Goal: Task Accomplishment & Management: Manage account settings

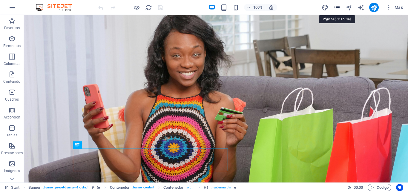
click at [338, 8] on icon "pages" at bounding box center [336, 7] width 7 height 7
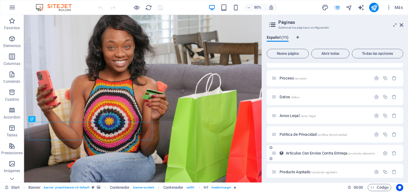
scroll to position [92, 0]
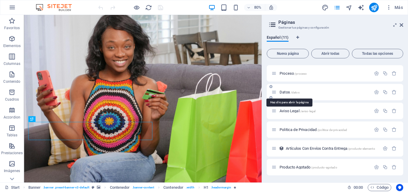
click at [286, 93] on span "Datos /datos" at bounding box center [289, 92] width 20 height 4
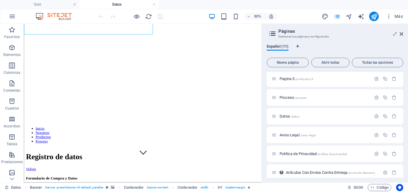
scroll to position [60, 0]
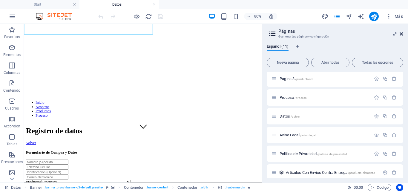
click at [401, 33] on icon at bounding box center [401, 34] width 4 height 5
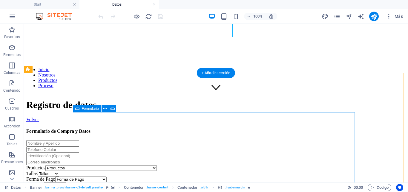
scroll to position [119, 0]
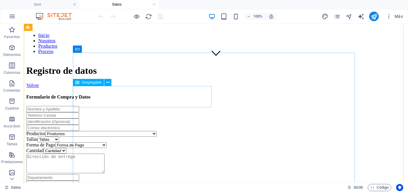
click at [135, 131] on div "Productos Productos Colgante [PERSON_NAME] Energética Café con té negro Café [P…" at bounding box center [215, 134] width 379 height 6
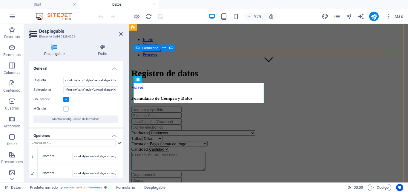
scroll to position [123, 0]
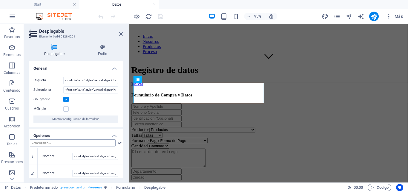
click at [74, 142] on input "text" at bounding box center [73, 143] width 86 height 7
type input "Cámara De Seguridad Ip V380 Para Exteriores Doble Lente Con Vision Infrarrojo"
click at [161, 16] on icon "save" at bounding box center [160, 16] width 7 height 7
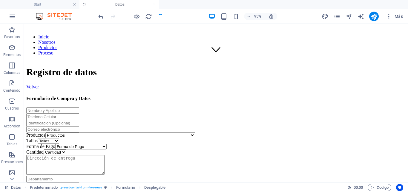
checkbox input "false"
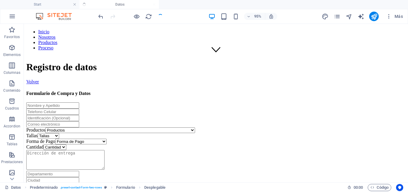
scroll to position [119, 0]
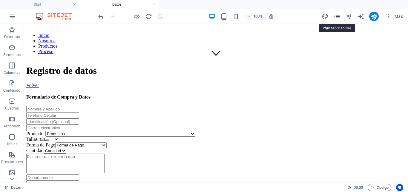
click at [339, 17] on icon "pages" at bounding box center [336, 16] width 7 height 7
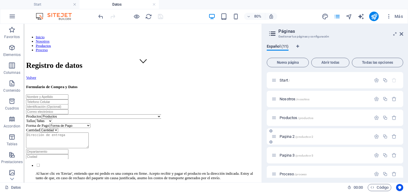
scroll to position [101, 0]
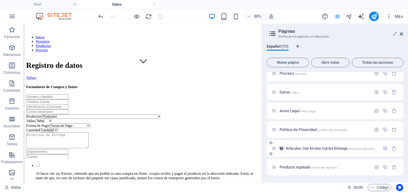
click at [300, 150] on span "Artículos Con Envíos Contra Entrega /products-elemento" at bounding box center [330, 149] width 89 height 4
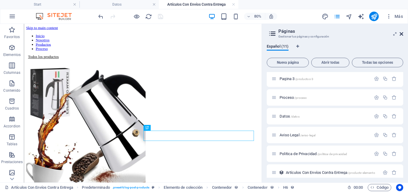
scroll to position [0, 0]
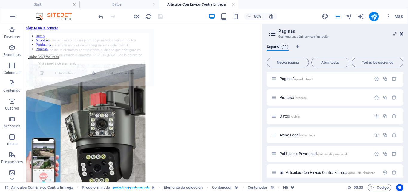
click at [402, 33] on icon at bounding box center [401, 34] width 4 height 5
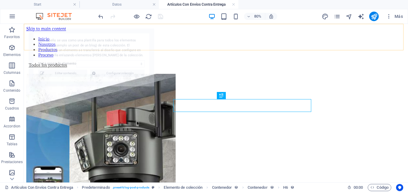
scroll to position [313, 0]
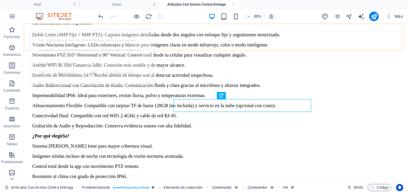
select select "68dc113d9de179a4040fff94"
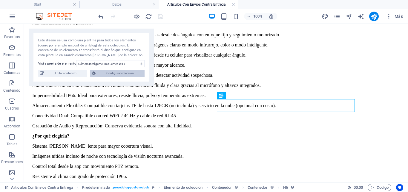
click at [121, 75] on span "Configurar colección" at bounding box center [119, 73] width 45 height 7
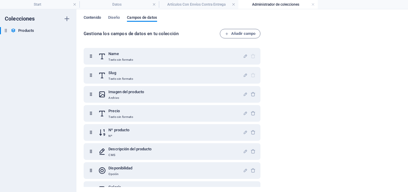
click at [93, 18] on span "Contenido" at bounding box center [92, 18] width 17 height 8
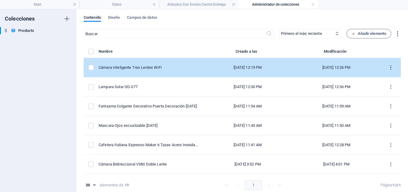
click at [389, 68] on icon "items list" at bounding box center [391, 68] width 6 height 6
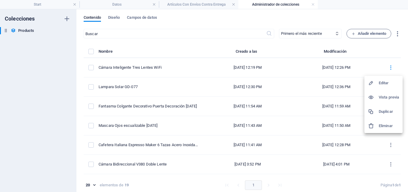
click at [381, 113] on h6 "Duplicar" at bounding box center [388, 111] width 20 height 7
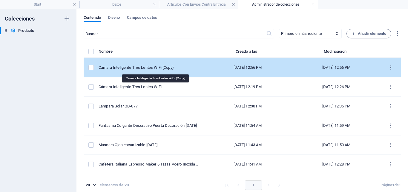
click at [174, 69] on div "Cámara Inteligente Tres Lentes WiFi (Copy)" at bounding box center [148, 67] width 100 height 5
select select "Disponible"
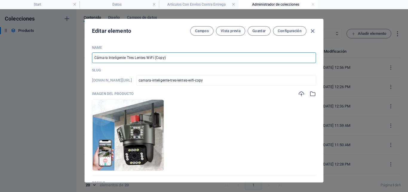
click at [175, 59] on input "Cámara Inteligente Tres Lentes WiFi (Copy)" at bounding box center [204, 58] width 224 height 11
paste input "De Seguridad Ip V380 Para Exteriores Doble Lente Con Vision Infrarrojo"
type input "Cámara De Seguridad Ip V380 Para Exteriores Doble Lente Con Vision Infrarrojo"
type input "camara-de-seguridad-ip-v380-para-exteriores-doble-lente-con-vision-infrarrojo"
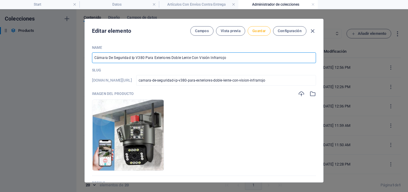
type input "Cámara De Seguridad Ip V380 Para Exteriores Doble Lente Con Visión Infrarrojo"
click at [260, 32] on span "Guardar" at bounding box center [258, 31] width 13 height 5
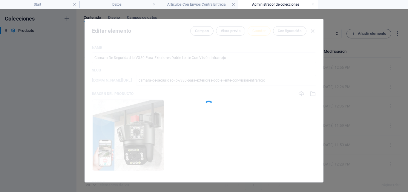
type input "camara-de-seguridad-ip-v380-para-exteriores-doble-lente-con-vision-infrarrojo"
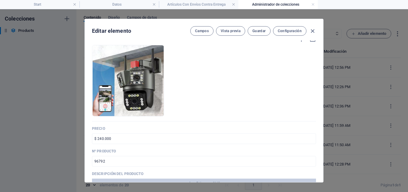
scroll to position [60, 0]
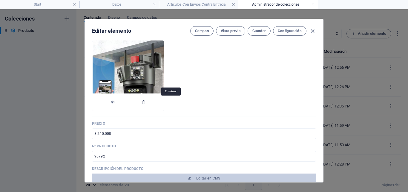
click at [146, 104] on icon "button" at bounding box center [143, 102] width 5 height 5
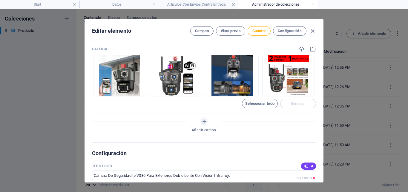
scroll to position [269, 0]
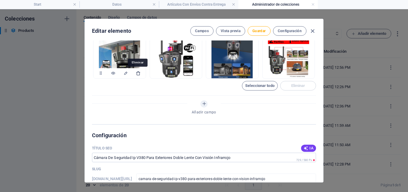
click at [137, 73] on icon "button" at bounding box center [138, 73] width 5 height 5
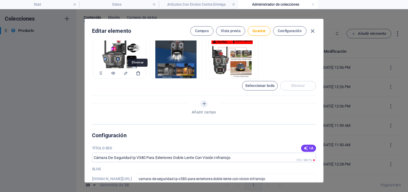
click at [138, 73] on icon "button" at bounding box center [138, 73] width 5 height 5
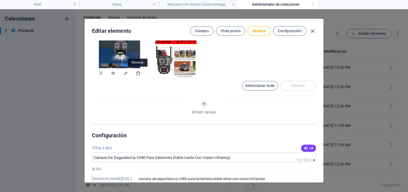
click at [138, 73] on icon "button" at bounding box center [138, 73] width 5 height 5
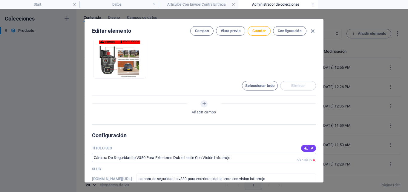
click at [138, 73] on icon "button" at bounding box center [138, 73] width 5 height 5
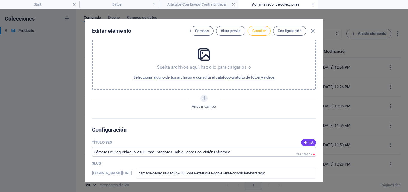
click at [260, 32] on span "Guardar" at bounding box center [258, 31] width 13 height 5
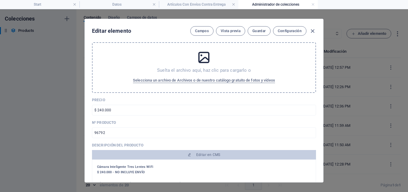
scroll to position [0, 0]
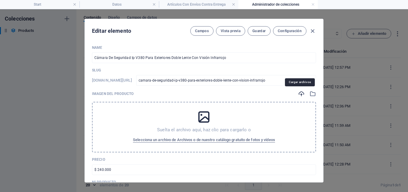
click at [300, 94] on icon "button" at bounding box center [301, 94] width 7 height 7
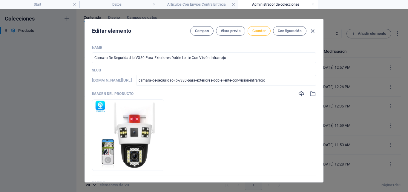
click at [262, 31] on span "Guardar" at bounding box center [258, 31] width 13 height 5
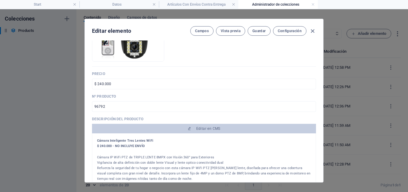
scroll to position [119, 0]
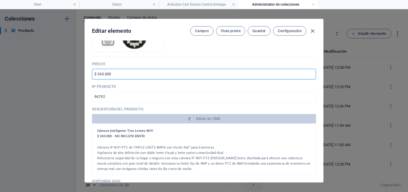
click at [124, 74] on input "$ 240.000" at bounding box center [204, 74] width 224 height 11
type input "$ 170.000"
drag, startPoint x: 259, startPoint y: 25, endPoint x: 252, endPoint y: 32, distance: 9.7
click at [257, 27] on div "Editar elemento Campos Vista previa Guardar Configuración" at bounding box center [204, 29] width 238 height 21
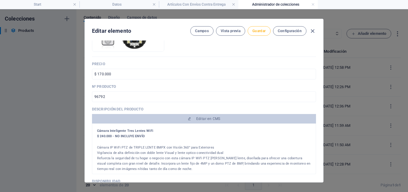
click at [258, 33] on button "Guardar" at bounding box center [258, 31] width 23 height 10
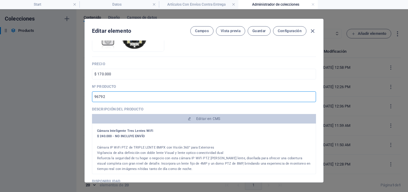
click at [139, 97] on input "96792" at bounding box center [204, 97] width 224 height 11
paste input "117634"
type input "117634"
click at [263, 32] on span "Guardar" at bounding box center [258, 31] width 13 height 5
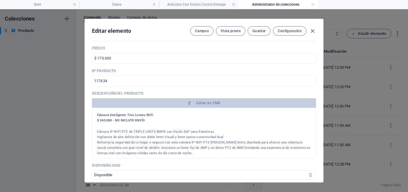
scroll to position [149, 0]
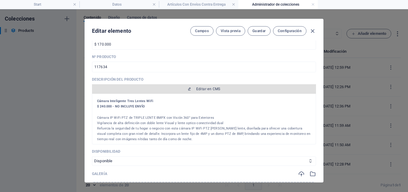
click at [210, 89] on span "Editar en CMS" at bounding box center [208, 89] width 24 height 5
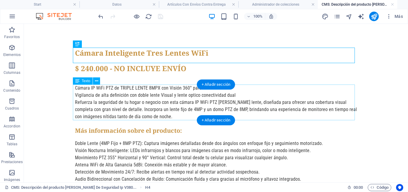
scroll to position [0, 0]
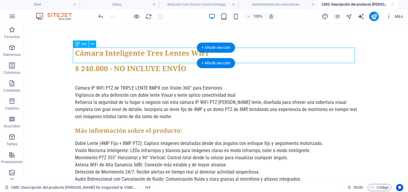
click at [137, 54] on div "Cámara Inteligente Tres Lentes WiFi" at bounding box center [216, 56] width 282 height 16
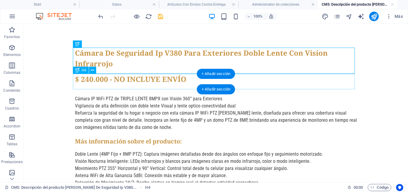
click at [89, 79] on div "$ 240.000 - NO INCLUYE ENVÍO" at bounding box center [216, 82] width 282 height 16
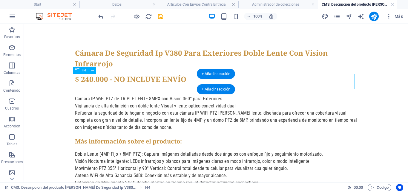
click at [89, 79] on div "$ 240.000 - NO INCLUYE ENVÍO" at bounding box center [216, 82] width 282 height 16
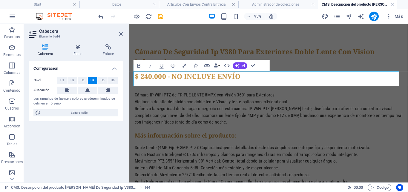
click at [148, 81] on h4 "$ 240.000 - NO INCLUYE ENVÍO" at bounding box center [276, 79] width 282 height 11
drag, startPoint x: 252, startPoint y: 66, endPoint x: 228, endPoint y: 42, distance: 33.6
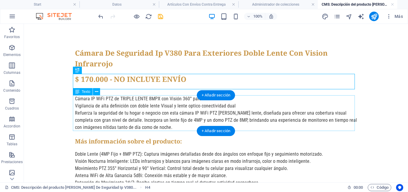
click at [111, 107] on div "Cámara IP WiFi PTZ de TRIPLE LENTE 8MPX con Visión 360° para Exteriores Vigilan…" at bounding box center [216, 113] width 282 height 36
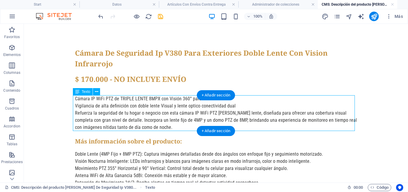
click at [111, 107] on div "Cámara IP WiFi PTZ de TRIPLE LENTE 8MPX con Visión 360° para Exteriores Vigilan…" at bounding box center [216, 113] width 282 height 36
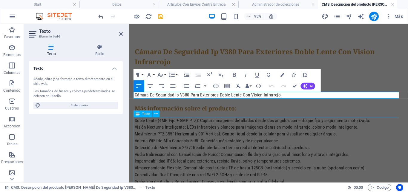
scroll to position [273, 2]
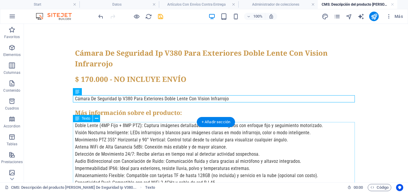
click at [141, 141] on div "Doble Lente (4MP Fijo + 8MP PTZ): Captura imágenes detalladas desde dos ángulos…" at bounding box center [216, 179] width 282 height 115
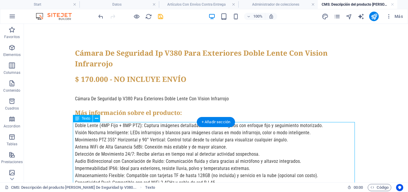
click at [141, 141] on div "Doble Lente (4MP Fijo + 8MP PTZ): Captura imágenes detalladas desde dos ángulos…" at bounding box center [216, 179] width 282 height 115
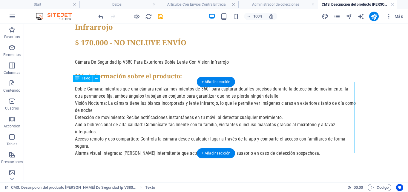
scroll to position [41, 0]
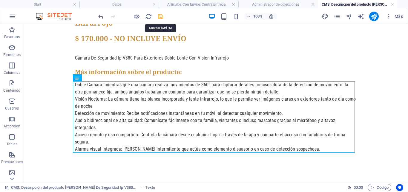
click at [161, 16] on icon "save" at bounding box center [160, 16] width 7 height 7
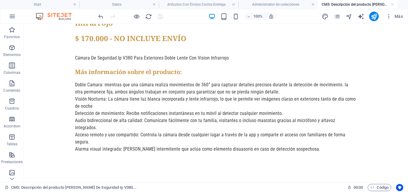
click at [372, 137] on body "Skip to main content Cámara De Seguridad Ip V380 Para Exteriores Doble Lente Co…" at bounding box center [216, 90] width 384 height 214
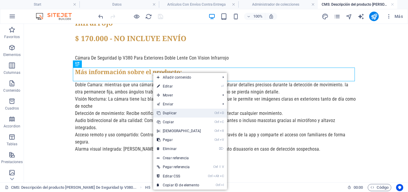
click at [166, 112] on link "Ctrl D Duplicar" at bounding box center [178, 113] width 51 height 9
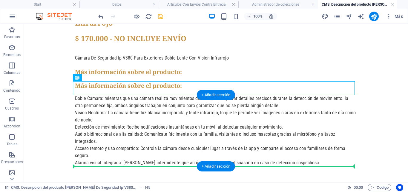
drag, startPoint x: 148, startPoint y: 87, endPoint x: 148, endPoint y: 151, distance: 63.9
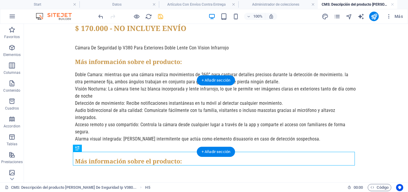
scroll to position [55, 0]
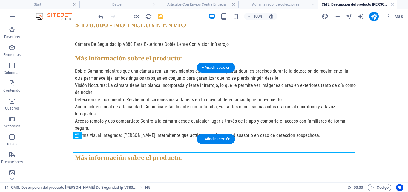
click at [144, 87] on div "Doble Camara: mientras que una cámara realiza movimientos de 360° para capturar…" at bounding box center [216, 111] width 282 height 86
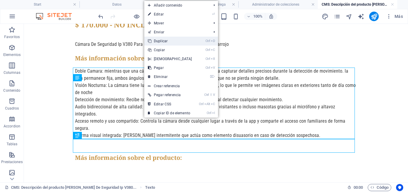
click at [160, 41] on link "Ctrl D Duplicar" at bounding box center [169, 41] width 51 height 9
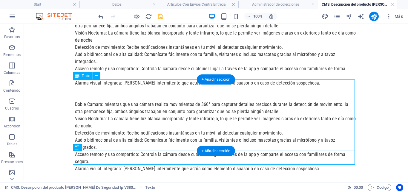
scroll to position [126, 0]
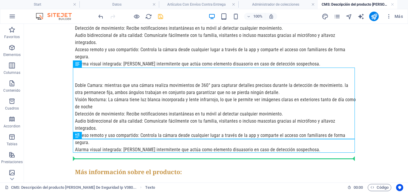
drag, startPoint x: 157, startPoint y: 95, endPoint x: 155, endPoint y: 158, distance: 63.3
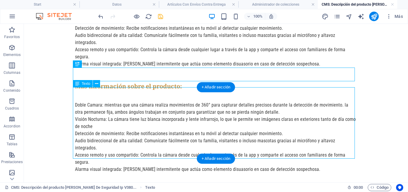
click at [141, 104] on div "Doble Camara: mientras que una cámara realiza movimientos de 360° para capturar…" at bounding box center [216, 145] width 282 height 86
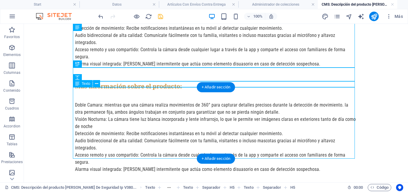
click at [141, 104] on div "Doble Camara: mientras que una cámara realiza movimientos de 360° para capturar…" at bounding box center [216, 145] width 282 height 86
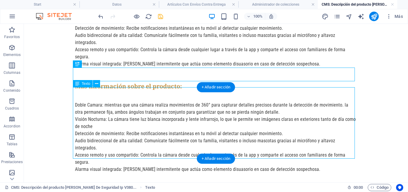
click at [141, 104] on div "Doble Camara: mientras que una cámara realiza movimientos de 360° para capturar…" at bounding box center [216, 145] width 282 height 86
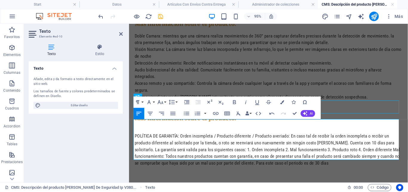
scroll to position [3523, 2]
click at [181, 139] on p "POLÍTICA DE GARANTÍA: Orden incompleta / Producto diferente / Producto averiado…" at bounding box center [276, 157] width 282 height 36
copy p "POLÍTICA DE GARANTÍA:"
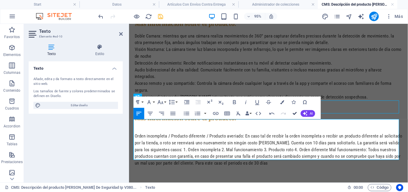
drag, startPoint x: 295, startPoint y: 113, endPoint x: 270, endPoint y: 90, distance: 34.4
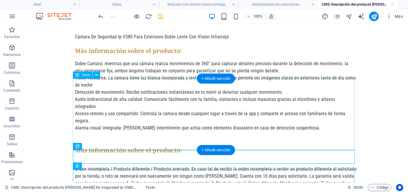
scroll to position [98, 0]
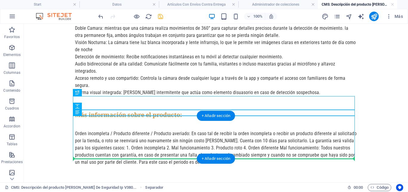
drag, startPoint x: 152, startPoint y: 113, endPoint x: 153, endPoint y: 157, distance: 43.9
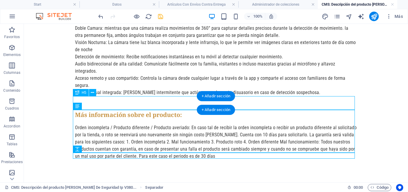
click at [143, 111] on div "Más información sobre el producto:" at bounding box center [216, 118] width 282 height 14
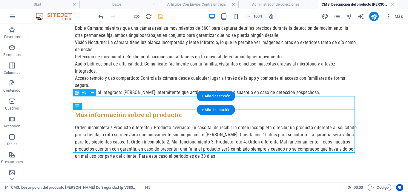
click at [143, 111] on div "Más información sobre el producto:" at bounding box center [216, 118] width 282 height 14
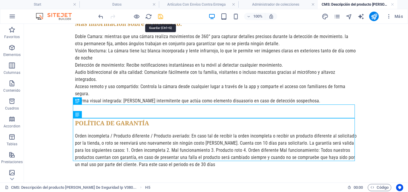
drag, startPoint x: 160, startPoint y: 17, endPoint x: 137, endPoint y: 13, distance: 23.6
click at [160, 17] on icon "save" at bounding box center [160, 16] width 7 height 7
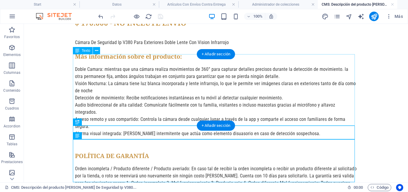
scroll to position [0, 0]
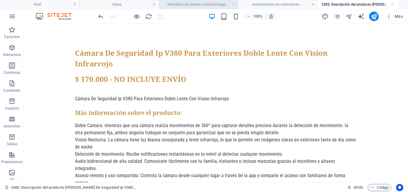
click at [213, 4] on h4 "Artículos Con Envíos Contra Entrega" at bounding box center [198, 4] width 79 height 7
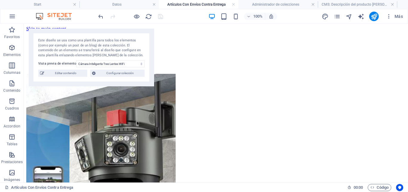
scroll to position [313, 0]
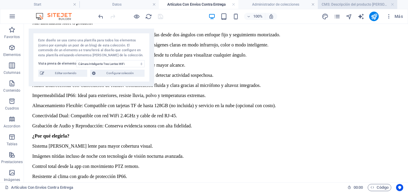
click at [346, 5] on h4 "CMS: Descripción del producto [PERSON_NAME] De Seguridad Ip V380..." at bounding box center [357, 4] width 79 height 7
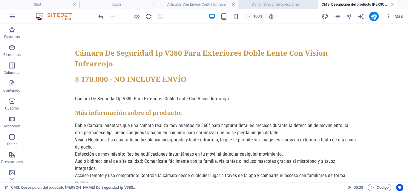
click at [276, 5] on h4 "Administrador de colecciones" at bounding box center [277, 4] width 79 height 7
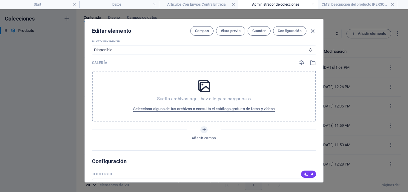
scroll to position [269, 0]
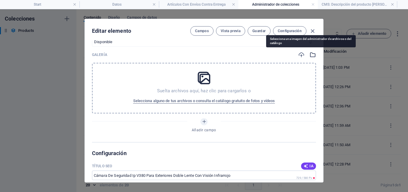
click at [310, 56] on icon "button" at bounding box center [312, 55] width 7 height 7
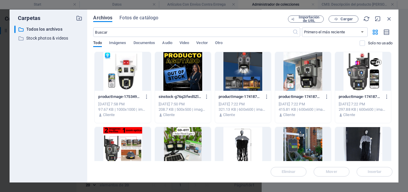
click at [121, 83] on div at bounding box center [123, 71] width 56 height 39
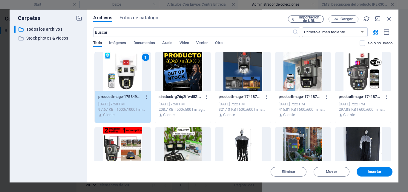
click at [121, 83] on div "1" at bounding box center [123, 71] width 56 height 39
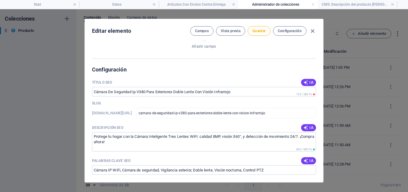
scroll to position [388, 0]
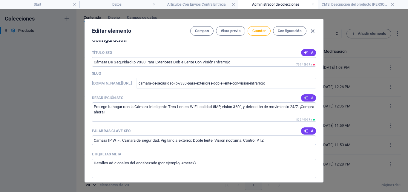
click at [309, 98] on span "IA" at bounding box center [308, 98] width 10 height 5
type textarea "Protege tu hogar con la Cámara de Seguridad IP V380: doble lente, visión noctur…"
click at [304, 133] on icon "button" at bounding box center [305, 131] width 5 height 5
type input "cámara de seguridad IP, cámara exterior doble lente, visión infrarroja, detecci…"
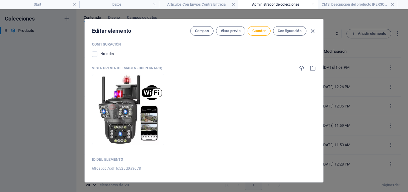
scroll to position [634, 0]
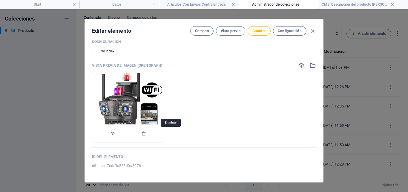
click at [146, 135] on icon "button" at bounding box center [143, 133] width 5 height 5
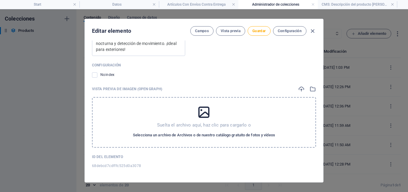
scroll to position [611, 0]
click at [258, 29] on span "Guardar" at bounding box center [258, 31] width 13 height 5
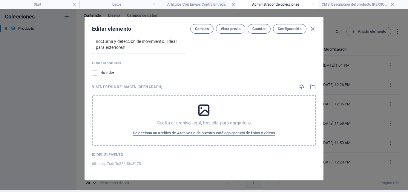
scroll to position [3, 0]
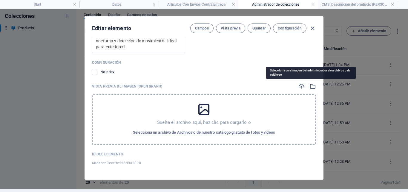
click at [312, 84] on icon "button" at bounding box center [312, 86] width 7 height 7
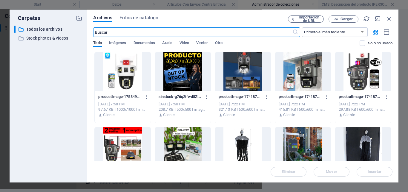
click at [129, 78] on div at bounding box center [123, 71] width 56 height 39
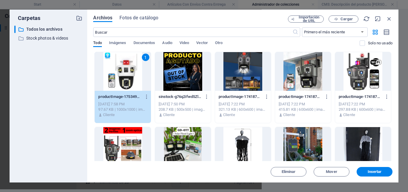
click at [129, 78] on div "1" at bounding box center [123, 71] width 56 height 39
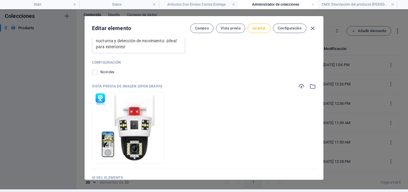
click at [259, 28] on span "Guardar" at bounding box center [258, 28] width 13 height 5
click at [311, 28] on icon "button" at bounding box center [312, 28] width 7 height 7
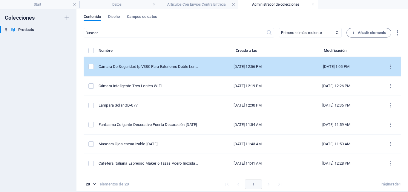
scroll to position [0, 0]
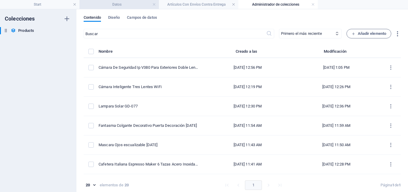
click at [137, 5] on h4 "Datos" at bounding box center [118, 4] width 79 height 7
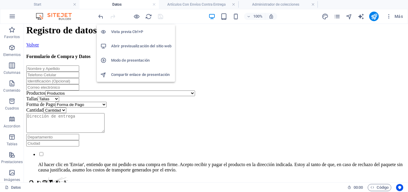
click at [136, 46] on h6 "Abrir previsualización del sitio web" at bounding box center [141, 46] width 60 height 7
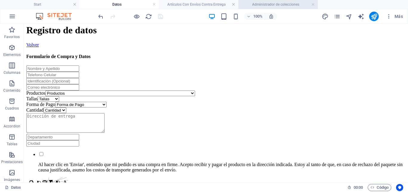
click at [284, 3] on h4 "Administrador de colecciones" at bounding box center [277, 4] width 79 height 7
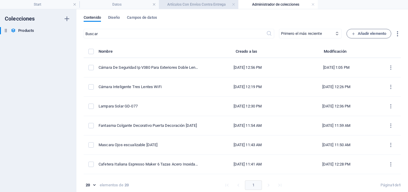
click at [221, 4] on h4 "Artículos Con Envíos Contra Entrega" at bounding box center [198, 4] width 79 height 7
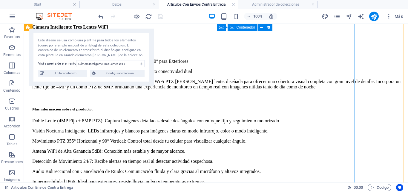
scroll to position [239, 0]
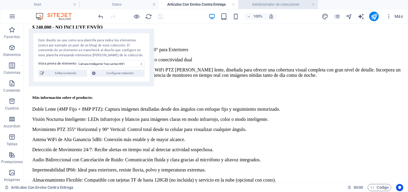
click at [281, 6] on h4 "Administrador de colecciones" at bounding box center [277, 4] width 79 height 7
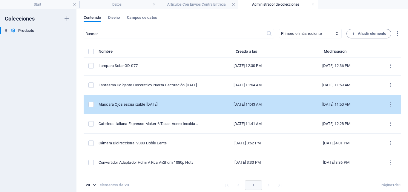
scroll to position [30, 0]
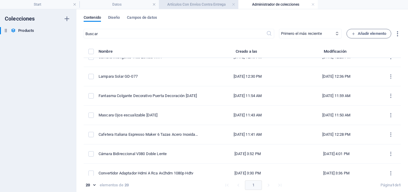
click at [204, 4] on h4 "Artículos Con Envíos Contra Entrega" at bounding box center [198, 4] width 79 height 7
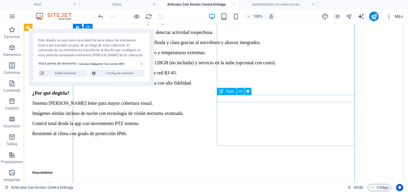
scroll to position [358, 0]
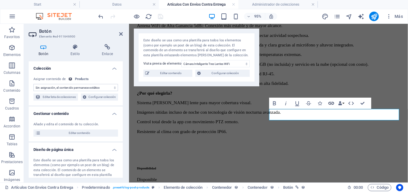
click at [332, 104] on icon "button" at bounding box center [331, 103] width 7 height 7
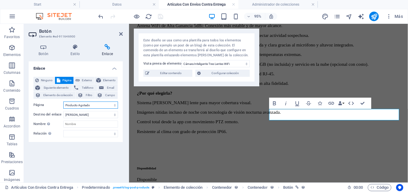
click at [95, 107] on select "Start Nosotros Productos Pagina 2 Pagina 3 Proceso Datos Aviso Legal Politica d…" at bounding box center [90, 105] width 55 height 7
select select "6"
click at [63, 102] on select "Start Nosotros Productos Pagina 2 Pagina 3 Proceso Datos Aviso Legal Politica d…" at bounding box center [90, 105] width 55 height 7
click at [160, 15] on icon "save" at bounding box center [160, 16] width 7 height 7
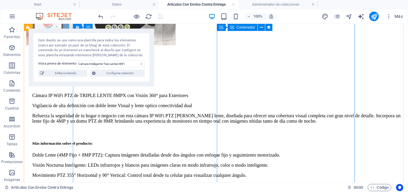
scroll to position [179, 0]
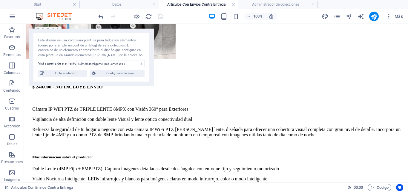
drag, startPoint x: 54, startPoint y: 2, endPoint x: 149, endPoint y: 37, distance: 100.8
click at [56, 4] on h4 "Start" at bounding box center [39, 4] width 79 height 7
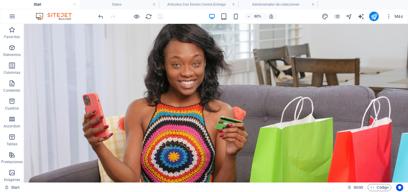
scroll to position [0, 0]
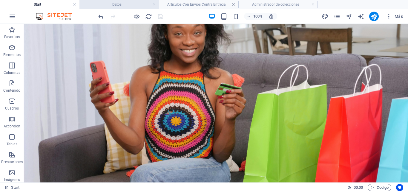
click at [120, 5] on h4 "Datos" at bounding box center [118, 4] width 79 height 7
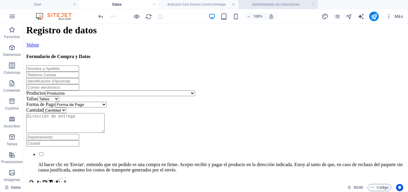
click at [282, 6] on h4 "Administrador de colecciones" at bounding box center [277, 4] width 79 height 7
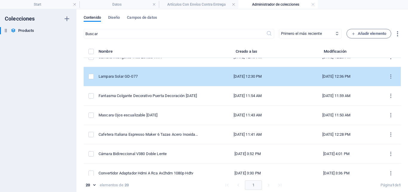
click at [140, 76] on div "Lampara Solar GD-077" at bounding box center [148, 76] width 100 height 5
select select "Disponible"
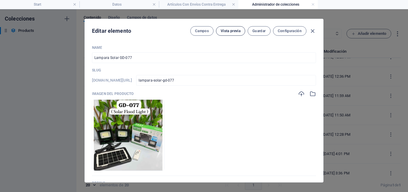
click at [233, 31] on span "Vista previa" at bounding box center [231, 31] width 20 height 5
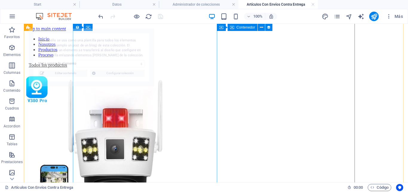
scroll to position [120, 0]
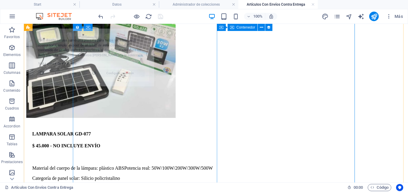
select select "68dac21fb2df2d71a40083cb"
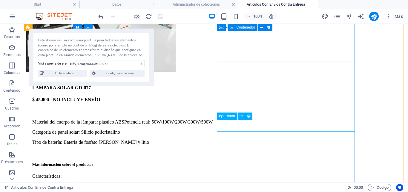
scroll to position [180, 0]
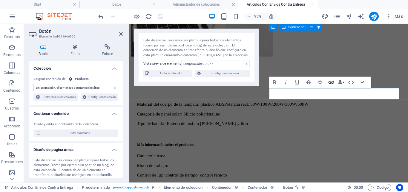
click at [332, 83] on icon "button" at bounding box center [331, 82] width 7 height 7
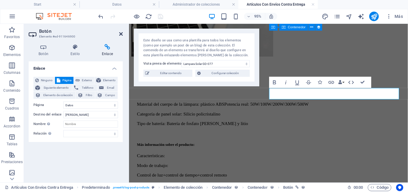
click at [120, 34] on icon at bounding box center [121, 34] width 4 height 5
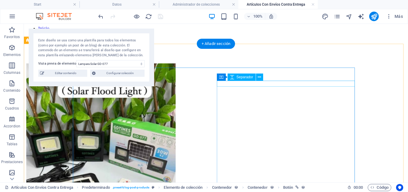
scroll to position [0, 0]
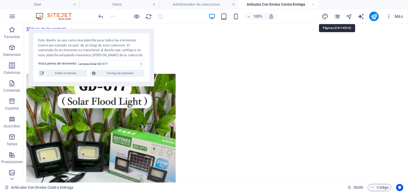
click at [336, 18] on icon "pages" at bounding box center [336, 16] width 7 height 7
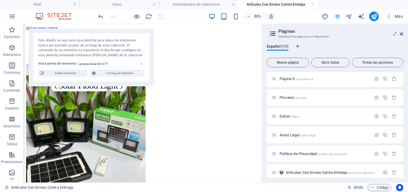
scroll to position [101, 0]
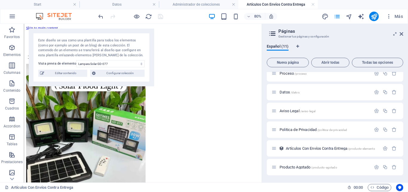
click at [284, 5] on h4 "Artículos Con Envíos Contra Entrega" at bounding box center [277, 4] width 79 height 7
click at [207, 7] on h4 "Administrador de colecciones" at bounding box center [198, 4] width 79 height 7
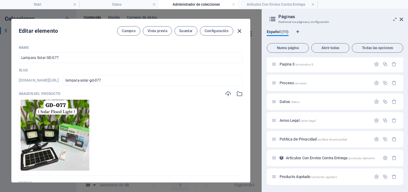
click at [239, 31] on icon "button" at bounding box center [239, 31] width 7 height 7
type input "lampara-solar-gd-077"
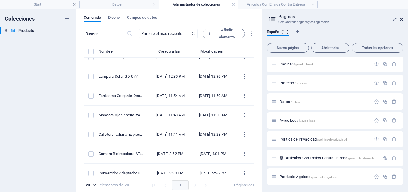
click at [400, 19] on icon at bounding box center [401, 19] width 4 height 5
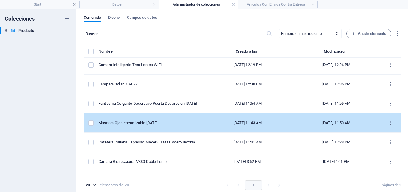
scroll to position [52, 0]
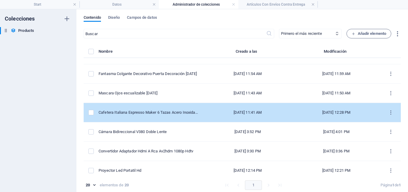
click at [326, 113] on div "[DATE] 12:28 PM" at bounding box center [336, 112] width 79 height 5
select select "Agotado"
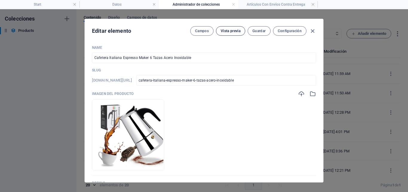
click at [233, 32] on span "Vista previa" at bounding box center [231, 31] width 20 height 5
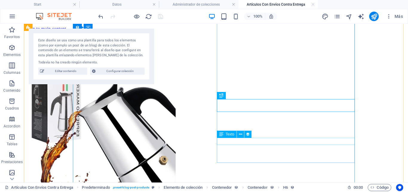
scroll to position [317, 0]
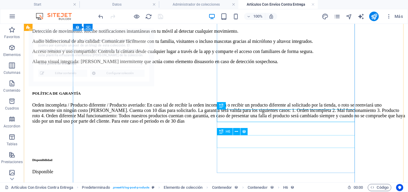
select select "68d17c3ccbb2583681078278"
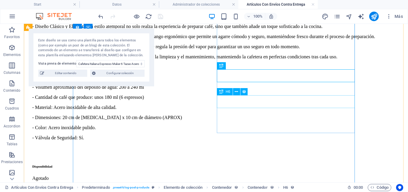
scroll to position [377, 0]
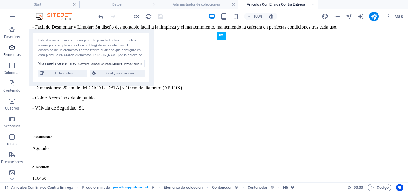
click at [11, 51] on icon "button" at bounding box center [11, 47] width 7 height 7
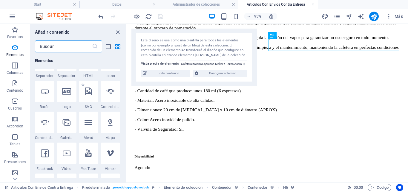
scroll to position [172, 0]
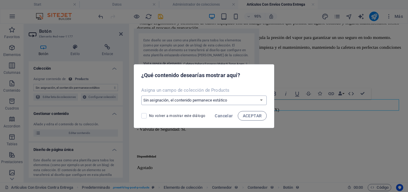
click at [258, 101] on select "Sin asignación, el contenido permanece estático Crear un campo nuevo Creado a l…" at bounding box center [204, 101] width 126 height 10
click at [141, 96] on select "Sin asignación, el contenido permanece estático Crear un campo nuevo Creado a l…" at bounding box center [204, 101] width 126 height 10
click at [253, 114] on span "ACEPTAR" at bounding box center [252, 116] width 19 height 5
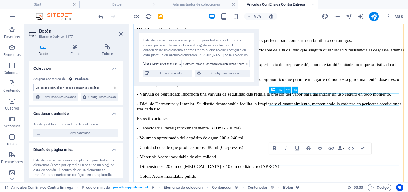
scroll to position [347, 0]
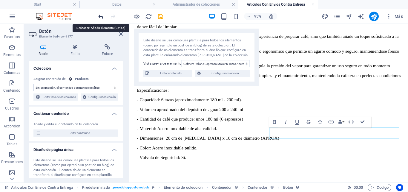
click at [101, 18] on icon "undo" at bounding box center [100, 16] width 7 height 7
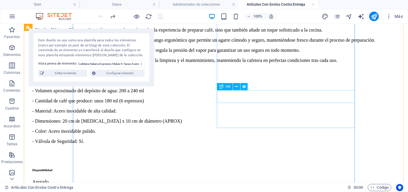
scroll to position [333, 0]
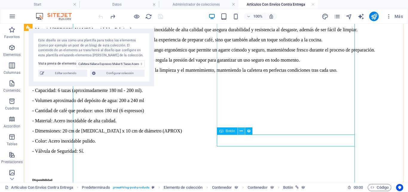
click at [242, 132] on icon at bounding box center [240, 131] width 3 height 6
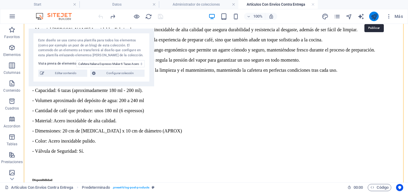
click at [375, 17] on icon "publish" at bounding box center [373, 16] width 7 height 7
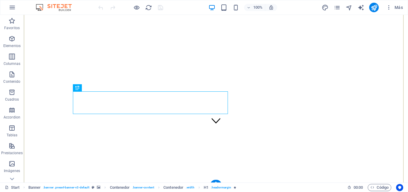
scroll to position [60, 0]
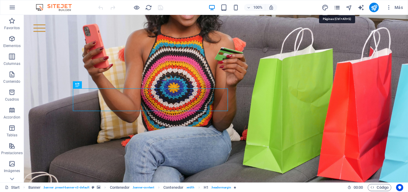
click at [336, 7] on icon "pages" at bounding box center [336, 7] width 7 height 7
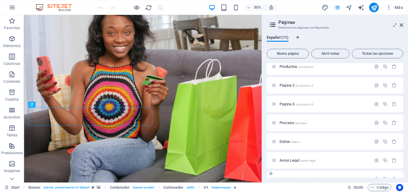
scroll to position [92, 0]
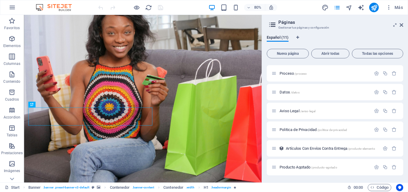
click at [298, 148] on span "Artículos Con Envíos Contra Entrega /products-elemento" at bounding box center [330, 149] width 89 height 4
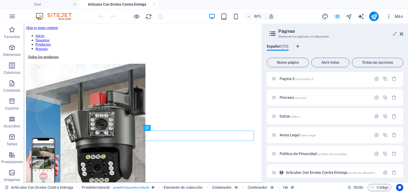
scroll to position [0, 0]
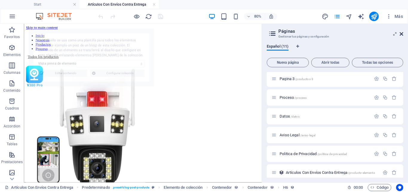
select select "68debcd7cdfffc525d0a3078"
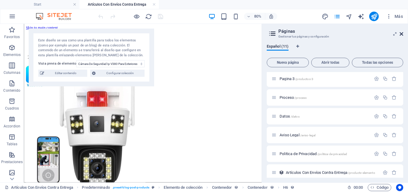
drag, startPoint x: 401, startPoint y: 33, endPoint x: 377, endPoint y: 11, distance: 32.5
click at [401, 33] on icon at bounding box center [401, 34] width 4 height 5
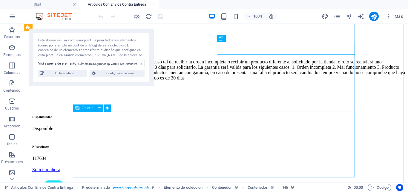
scroll to position [387, 0]
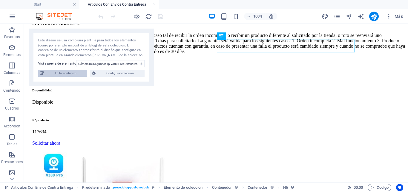
click at [67, 75] on span "Editar contenido" at bounding box center [65, 73] width 39 height 7
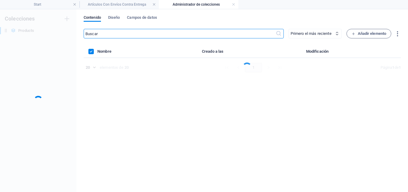
scroll to position [0, 0]
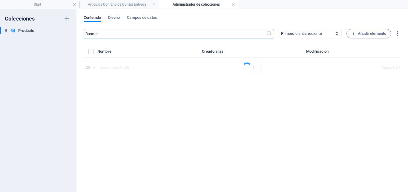
select select "Disponible"
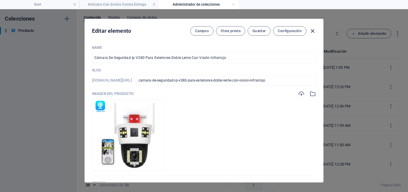
click at [311, 31] on icon "button" at bounding box center [312, 31] width 7 height 7
type input "camara-de-seguridad-ip-v380-para-exteriores-doble-lente-con-vision-infrarrojo"
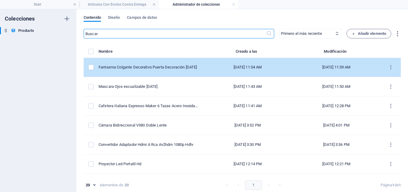
scroll to position [60, 0]
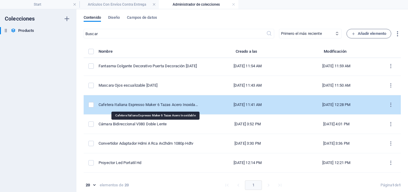
click at [176, 105] on div "Cafetera Italiana Espresso Maker 6 Tazas Acero Inoxidable" at bounding box center [148, 104] width 100 height 5
select select "Agotado"
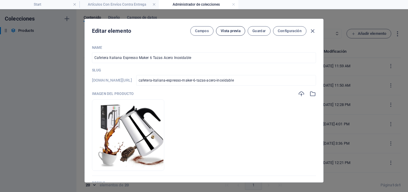
click at [227, 33] on span "Vista previa" at bounding box center [231, 31] width 20 height 5
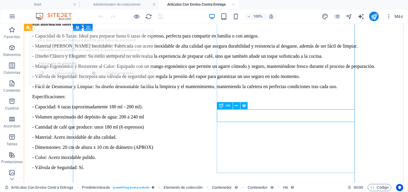
select select "68d17c3ccbb2583681078278"
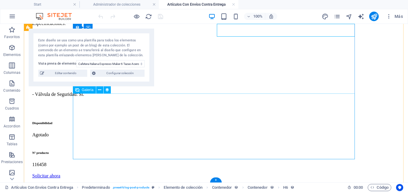
scroll to position [393, 0]
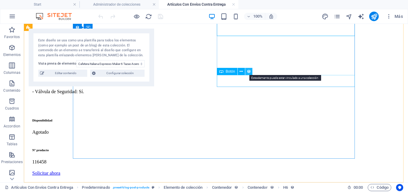
click at [249, 73] on icon at bounding box center [248, 72] width 4 height 6
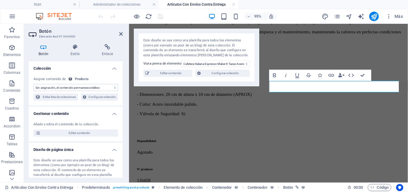
scroll to position [384, 0]
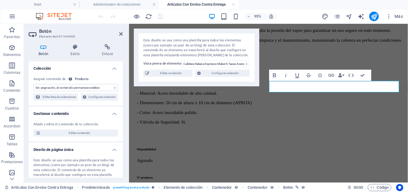
click at [113, 89] on select "Sin asignación, el contenido permanece estático Creado a las (Fecha) Actualizad…" at bounding box center [75, 87] width 84 height 7
click at [105, 49] on icon at bounding box center [107, 47] width 31 height 6
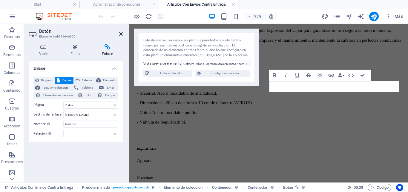
click at [121, 34] on icon at bounding box center [121, 34] width 4 height 5
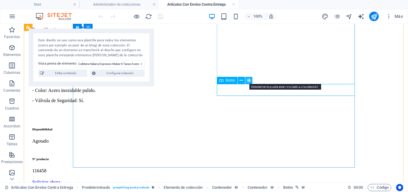
click at [248, 81] on icon at bounding box center [248, 81] width 4 height 6
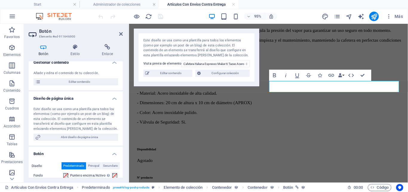
scroll to position [60, 0]
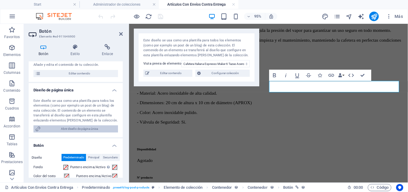
click at [85, 133] on span "Abrir diseño de página única" at bounding box center [79, 129] width 74 height 7
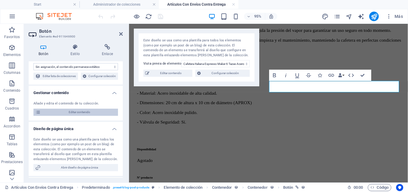
scroll to position [30, 0]
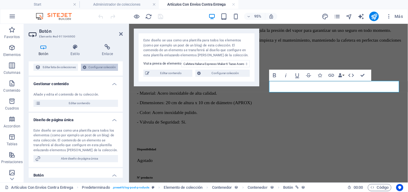
click at [88, 71] on span "Configurar colección" at bounding box center [102, 67] width 28 height 7
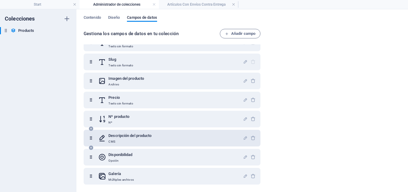
scroll to position [0, 0]
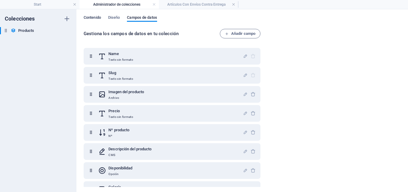
click at [94, 16] on span "Contenido" at bounding box center [92, 18] width 17 height 8
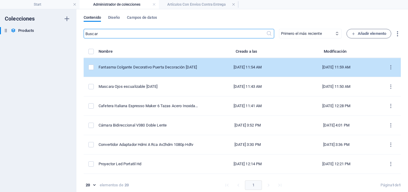
scroll to position [60, 0]
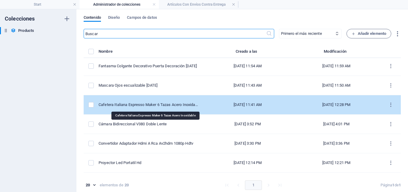
click at [169, 105] on div "Cafetera Italiana Espresso Maker 6 Tazas Acero Inoxidable" at bounding box center [148, 104] width 100 height 5
select select "Agotado"
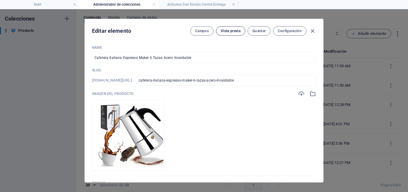
click at [238, 30] on span "Vista previa" at bounding box center [231, 31] width 20 height 5
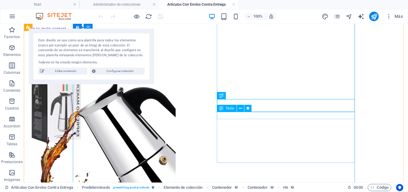
scroll to position [317, 0]
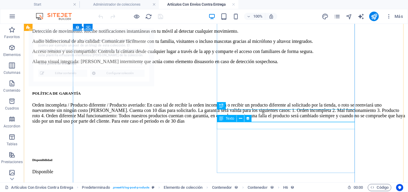
select select "68d17c3ccbb2583681078278"
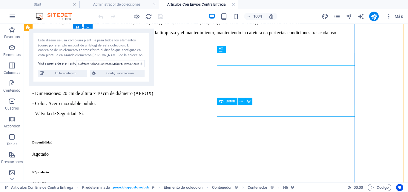
scroll to position [363, 0]
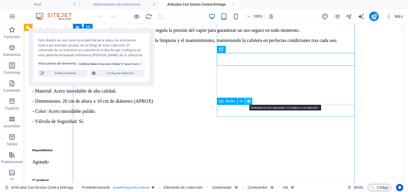
click at [249, 102] on icon at bounding box center [248, 101] width 4 height 6
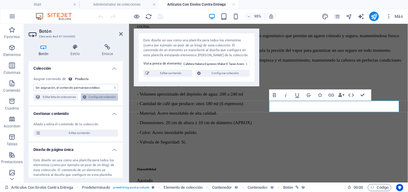
click at [88, 101] on span "Configurar colección" at bounding box center [102, 97] width 28 height 7
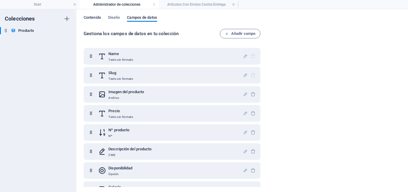
click at [95, 17] on span "Contenido" at bounding box center [92, 18] width 17 height 8
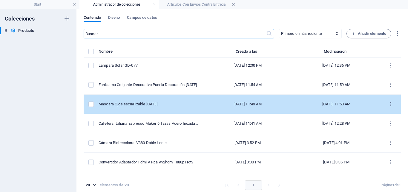
scroll to position [90, 0]
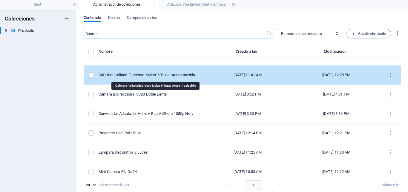
click at [155, 76] on div "Cafetera Italiana Espresso Maker 6 Tazas Acero Inoxidable" at bounding box center [148, 75] width 100 height 5
select select "Agotado"
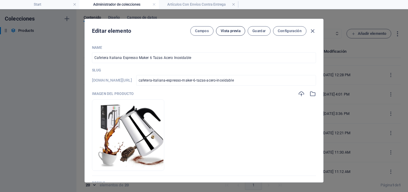
click at [229, 32] on span "Vista previa" at bounding box center [231, 31] width 20 height 5
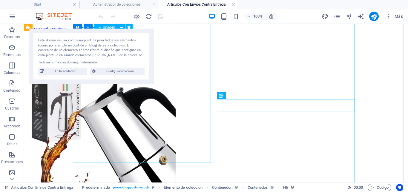
scroll to position [317, 0]
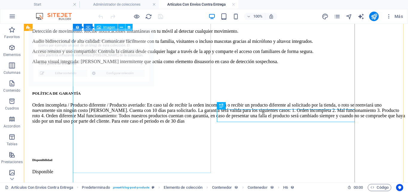
select select "68d17c3ccbb2583681078278"
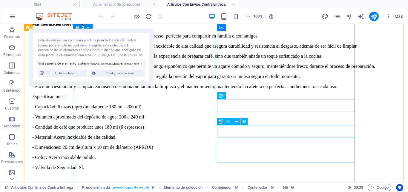
scroll to position [347, 0]
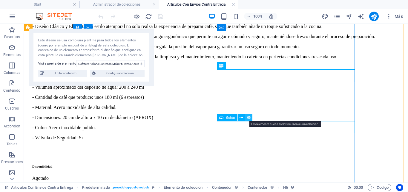
click at [248, 118] on icon at bounding box center [248, 118] width 4 height 6
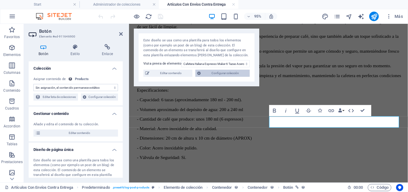
click at [228, 74] on span "Configurar colección" at bounding box center [224, 73] width 45 height 7
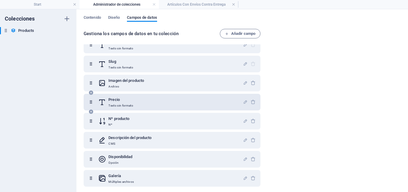
scroll to position [13, 0]
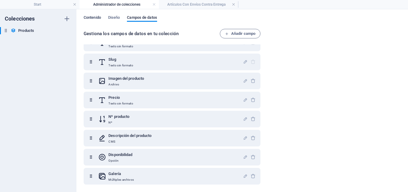
click at [90, 17] on span "Contenido" at bounding box center [92, 18] width 17 height 8
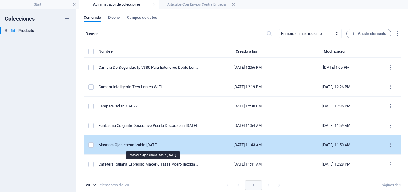
scroll to position [30, 0]
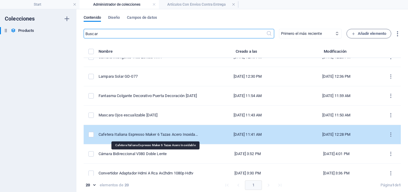
click at [161, 135] on div "Cafetera Italiana Espresso Maker 6 Tazas Acero Inoxidable" at bounding box center [148, 134] width 100 height 5
select select "Agotado"
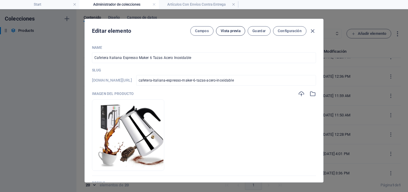
click at [228, 30] on span "Vista previa" at bounding box center [231, 31] width 20 height 5
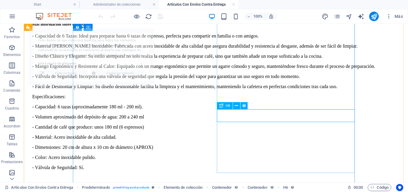
scroll to position [317, 0]
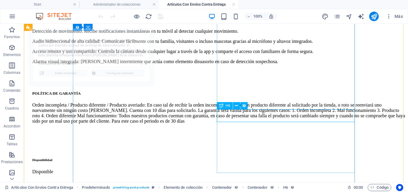
select select "68d17c3ccbb2583681078278"
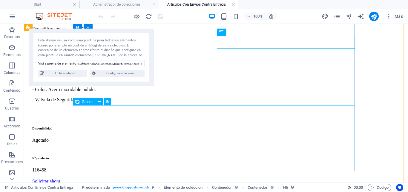
scroll to position [393, 0]
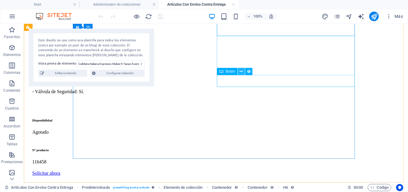
click at [240, 72] on icon at bounding box center [240, 72] width 3 height 6
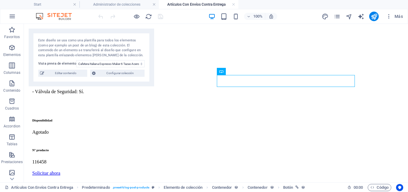
click at [351, 2] on ul "Start Administrador de colecciones Artículos Con Envíos Contra Entrega" at bounding box center [204, 4] width 408 height 9
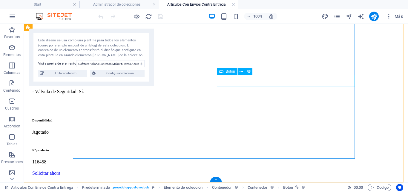
click at [285, 171] on div "Solicitar ahora" at bounding box center [218, 173] width 373 height 5
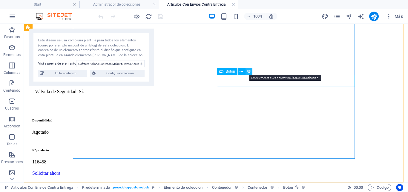
click at [249, 73] on icon at bounding box center [248, 72] width 4 height 6
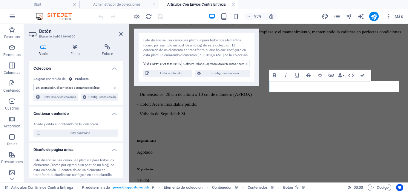
scroll to position [384, 0]
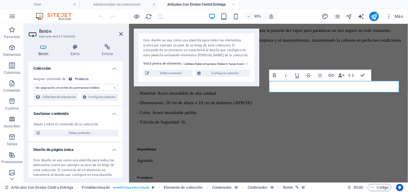
click at [107, 88] on select "Sin asignación, el contenido permanece estático Creado a las (Fecha) Actualizad…" at bounding box center [75, 87] width 84 height 7
click at [33, 84] on select "Sin asignación, el contenido permanece estático Creado a las (Fecha) Actualizad…" at bounding box center [75, 87] width 84 height 7
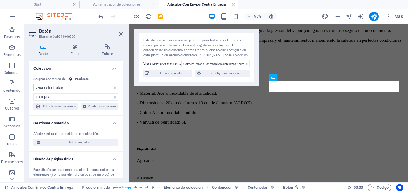
click at [80, 87] on select "Sin asignación, el contenido permanece estático Creado a las (Fecha) Actualizad…" at bounding box center [75, 87] width 84 height 7
select select "remainStatic"
click at [33, 84] on select "Sin asignación, el contenido permanece estático Creado a las (Fecha) Actualizad…" at bounding box center [75, 87] width 84 height 7
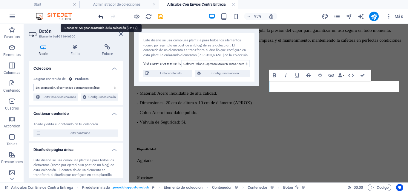
click at [101, 17] on icon "undo" at bounding box center [100, 16] width 7 height 7
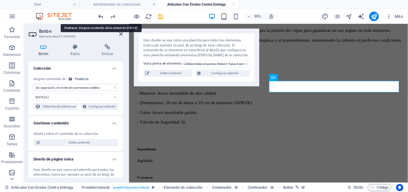
click at [101, 17] on icon "undo" at bounding box center [100, 16] width 7 height 7
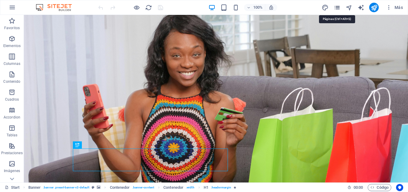
click at [339, 7] on icon "pages" at bounding box center [336, 7] width 7 height 7
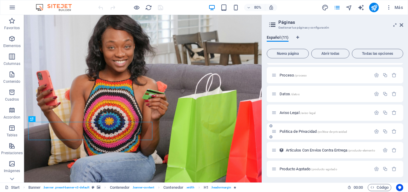
scroll to position [92, 0]
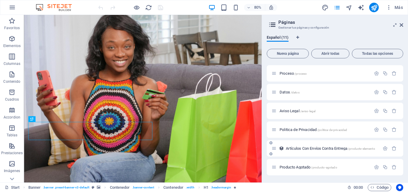
click at [299, 148] on span "Artículos Con Envíos Contra Entrega /products-elemento" at bounding box center [330, 149] width 89 height 4
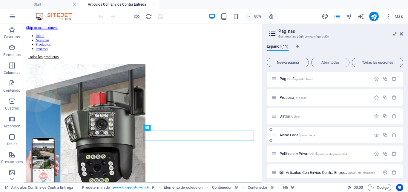
scroll to position [0, 0]
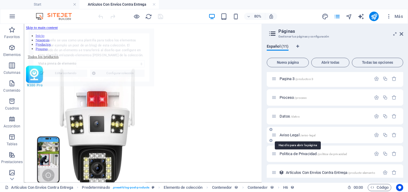
select select "68debcd7cdfffc525d0a3078"
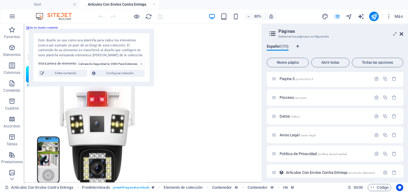
click at [402, 34] on icon at bounding box center [401, 34] width 4 height 5
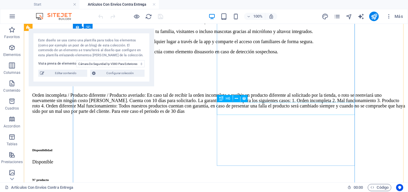
scroll to position [327, 0]
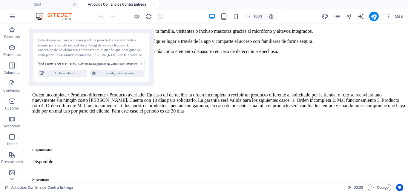
click at [66, 77] on div "Este diseño se usa como una plantilla para todos los elementos (como por ejempl…" at bounding box center [91, 58] width 125 height 58
click at [64, 76] on span "Editar contenido" at bounding box center [65, 73] width 39 height 7
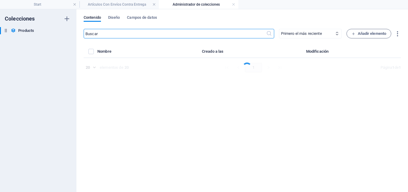
select select "Disponible"
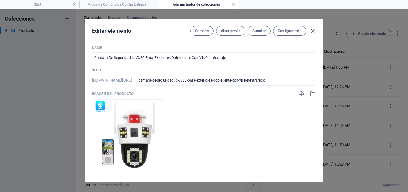
click at [313, 31] on icon "button" at bounding box center [312, 31] width 7 height 7
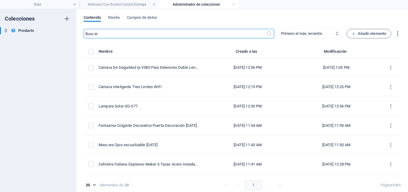
type input "camara-de-seguridad-ip-v380-para-exteriores-doble-lente-con-vision-infrarrojo"
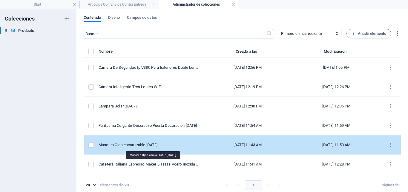
scroll to position [30, 0]
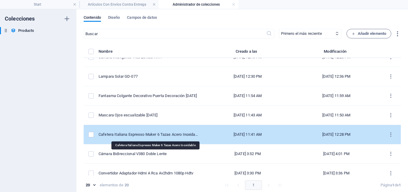
click at [164, 135] on div "Cafetera Italiana Espresso Maker 6 Tazas Acero Inoxidable" at bounding box center [148, 134] width 100 height 5
select select "Agotado"
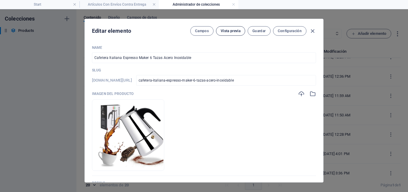
click at [228, 34] on button "Vista previa" at bounding box center [230, 31] width 29 height 10
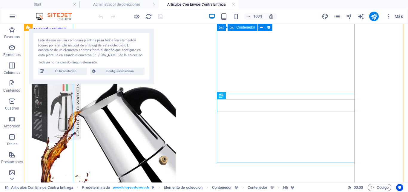
scroll to position [317, 0]
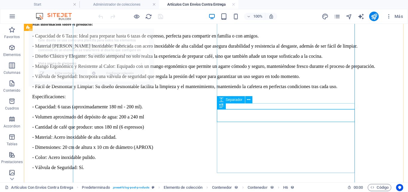
select select "68d17c3ccbb2583681078278"
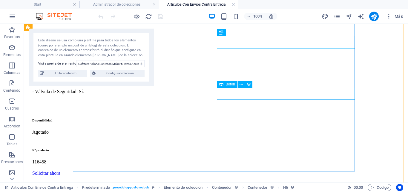
scroll to position [363, 0]
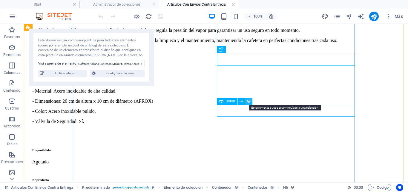
click at [249, 102] on icon at bounding box center [248, 101] width 4 height 6
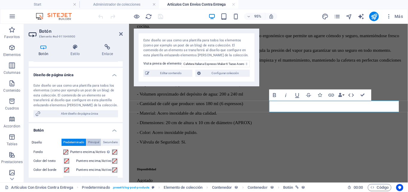
scroll to position [105, 0]
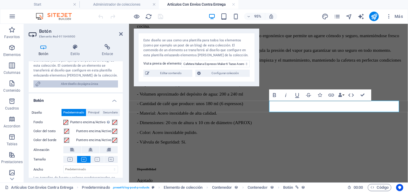
click at [79, 88] on span "Abrir diseño de página única" at bounding box center [79, 84] width 74 height 7
